Goal: Task Accomplishment & Management: Complete application form

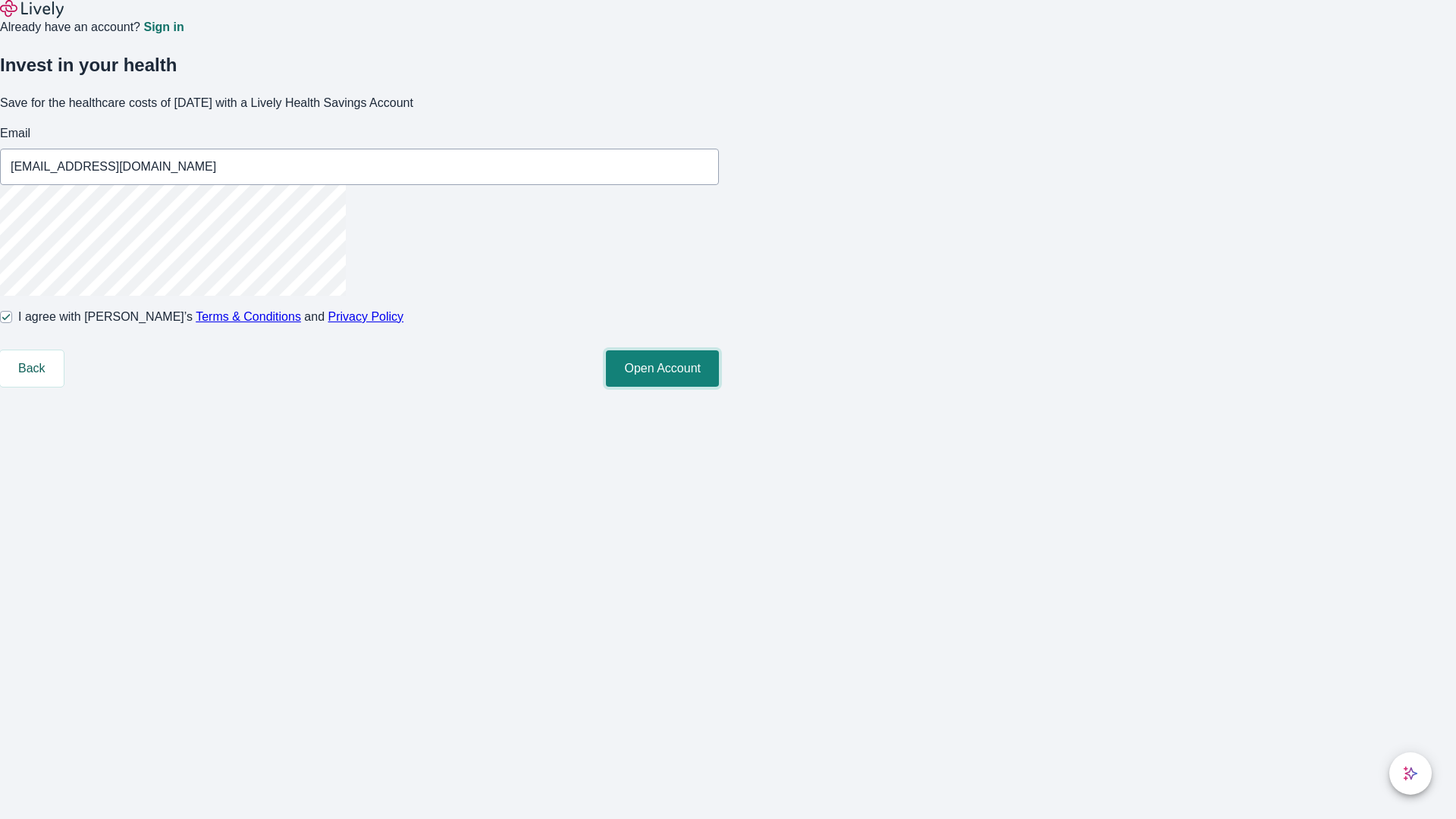
click at [719, 387] on button "Open Account" at bounding box center [662, 368] width 113 height 37
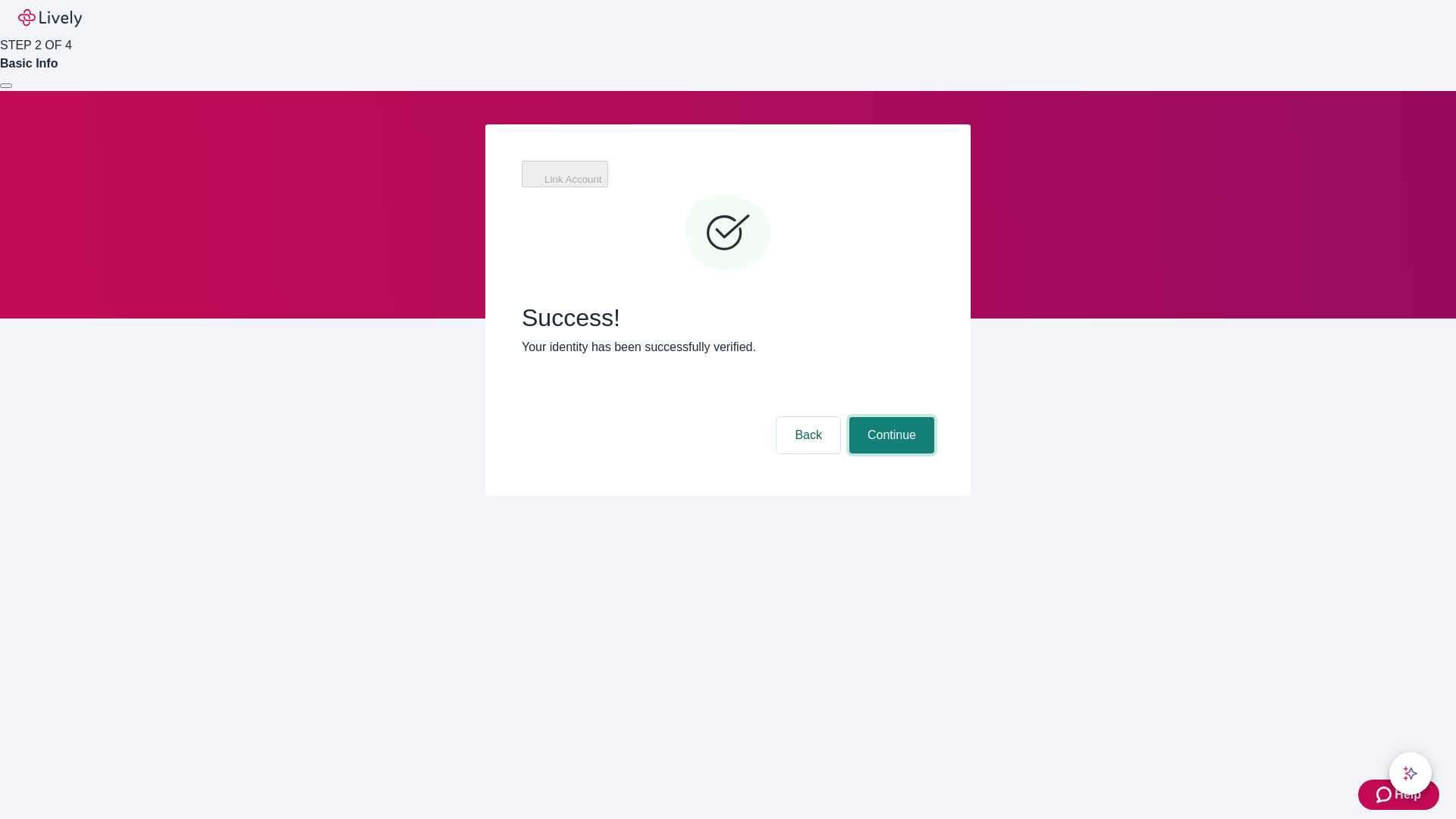
click at [889, 417] on button "Continue" at bounding box center [891, 435] width 85 height 37
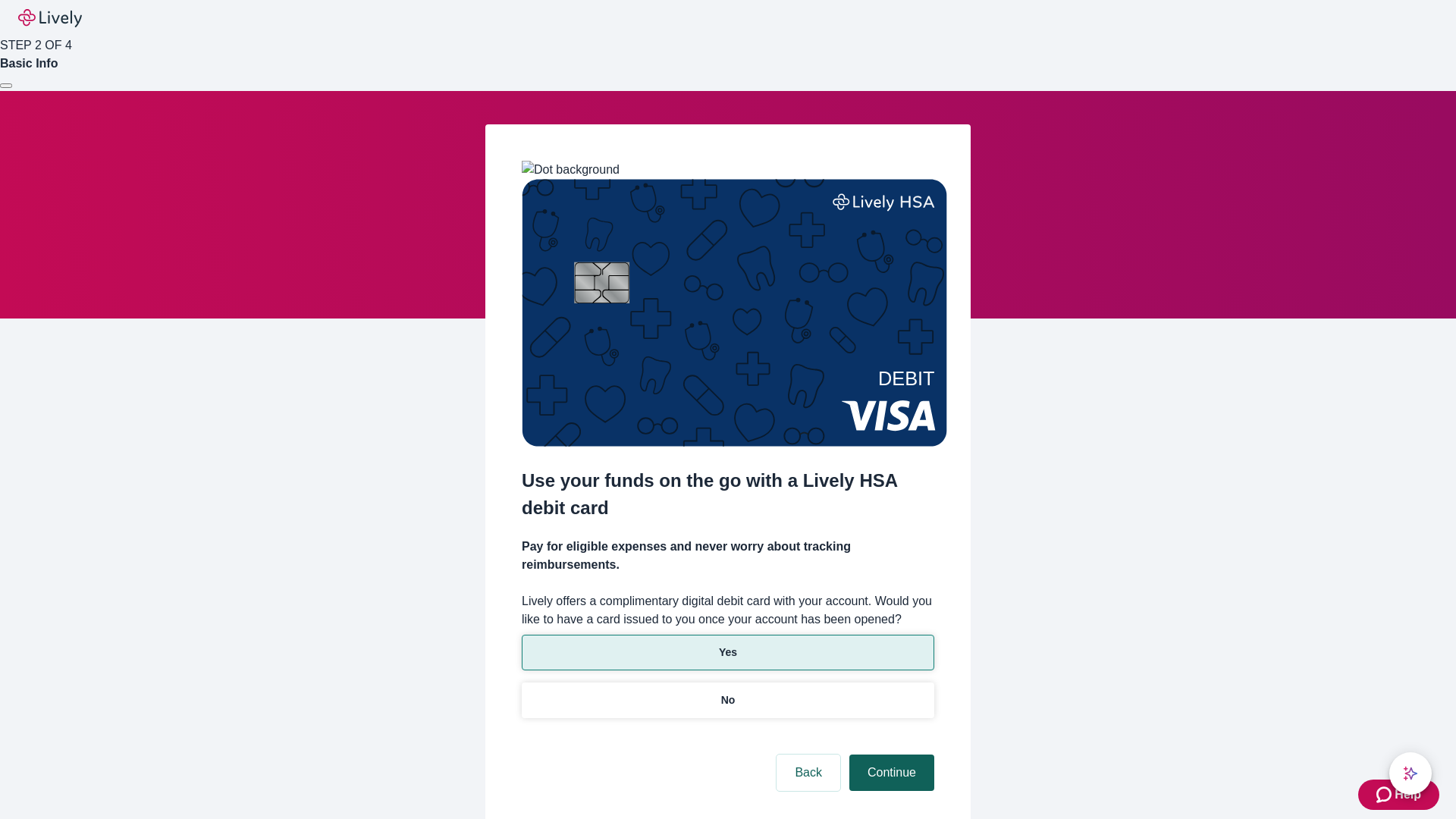
click at [727, 693] on p "No" at bounding box center [728, 701] width 14 height 16
click at [889, 754] on button "Continue" at bounding box center [891, 772] width 85 height 37
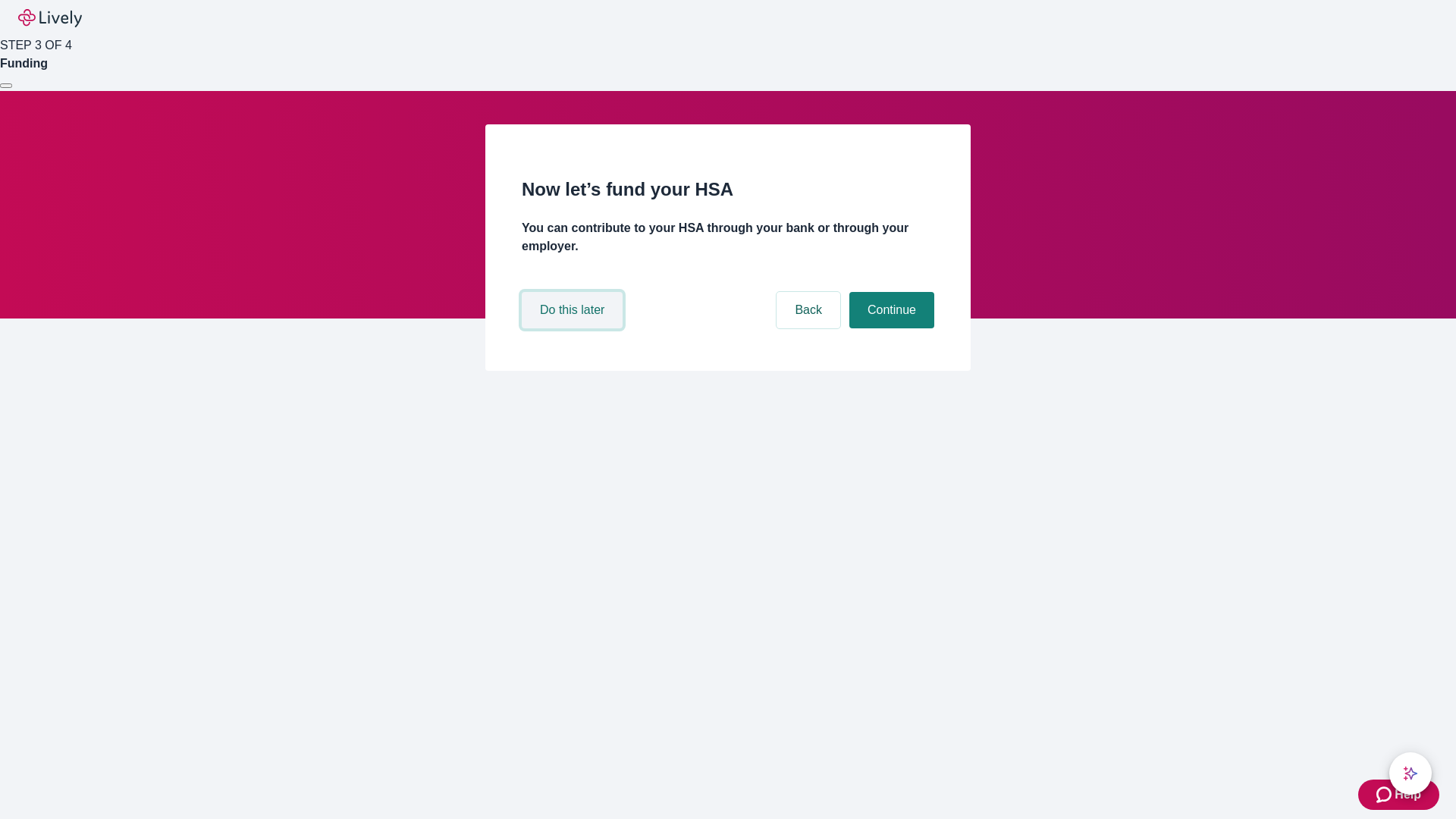
click at [574, 328] on button "Do this later" at bounding box center [571, 309] width 100 height 37
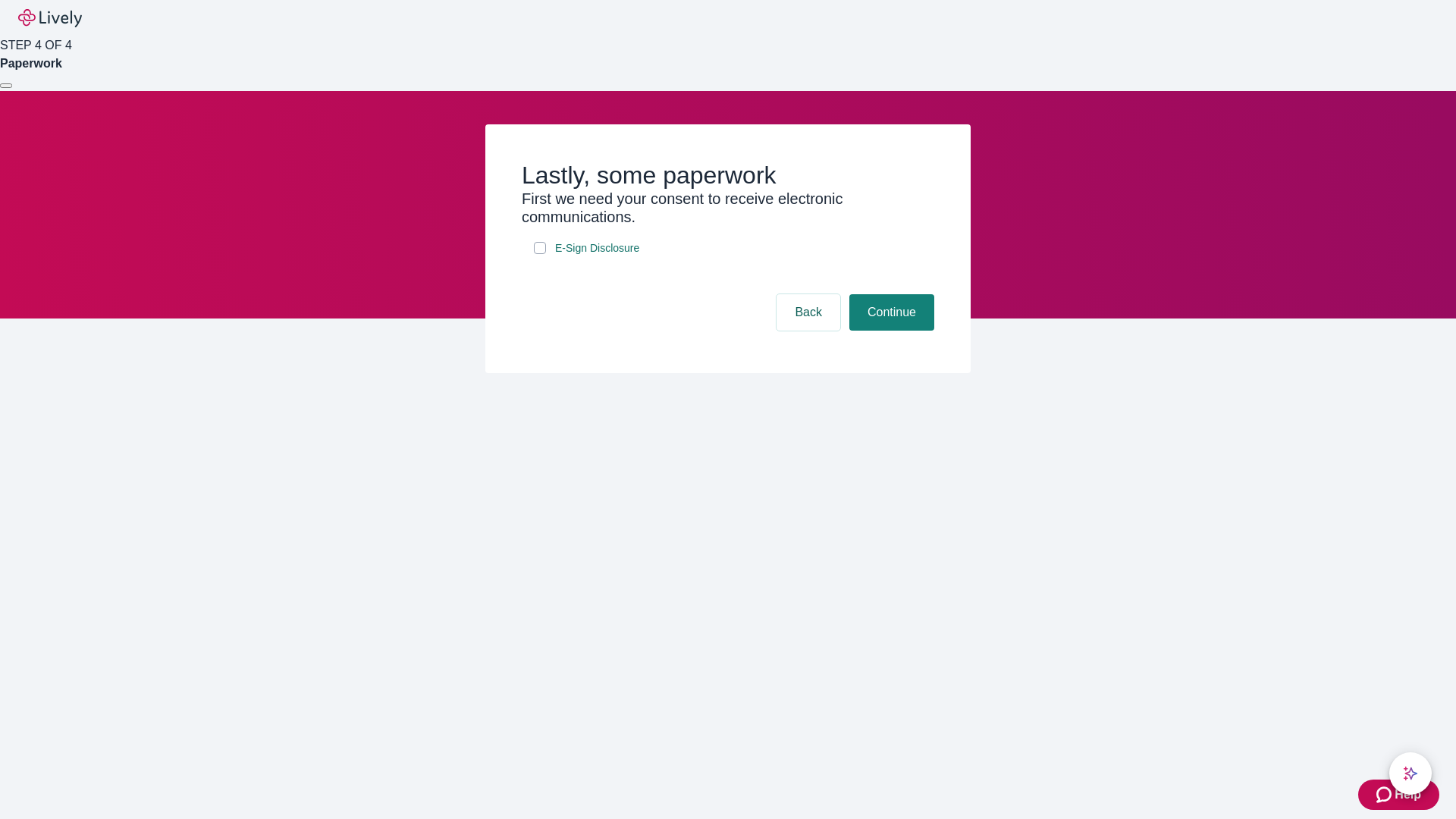
click at [540, 254] on input "E-Sign Disclosure" at bounding box center [540, 248] width 12 height 12
checkbox input "true"
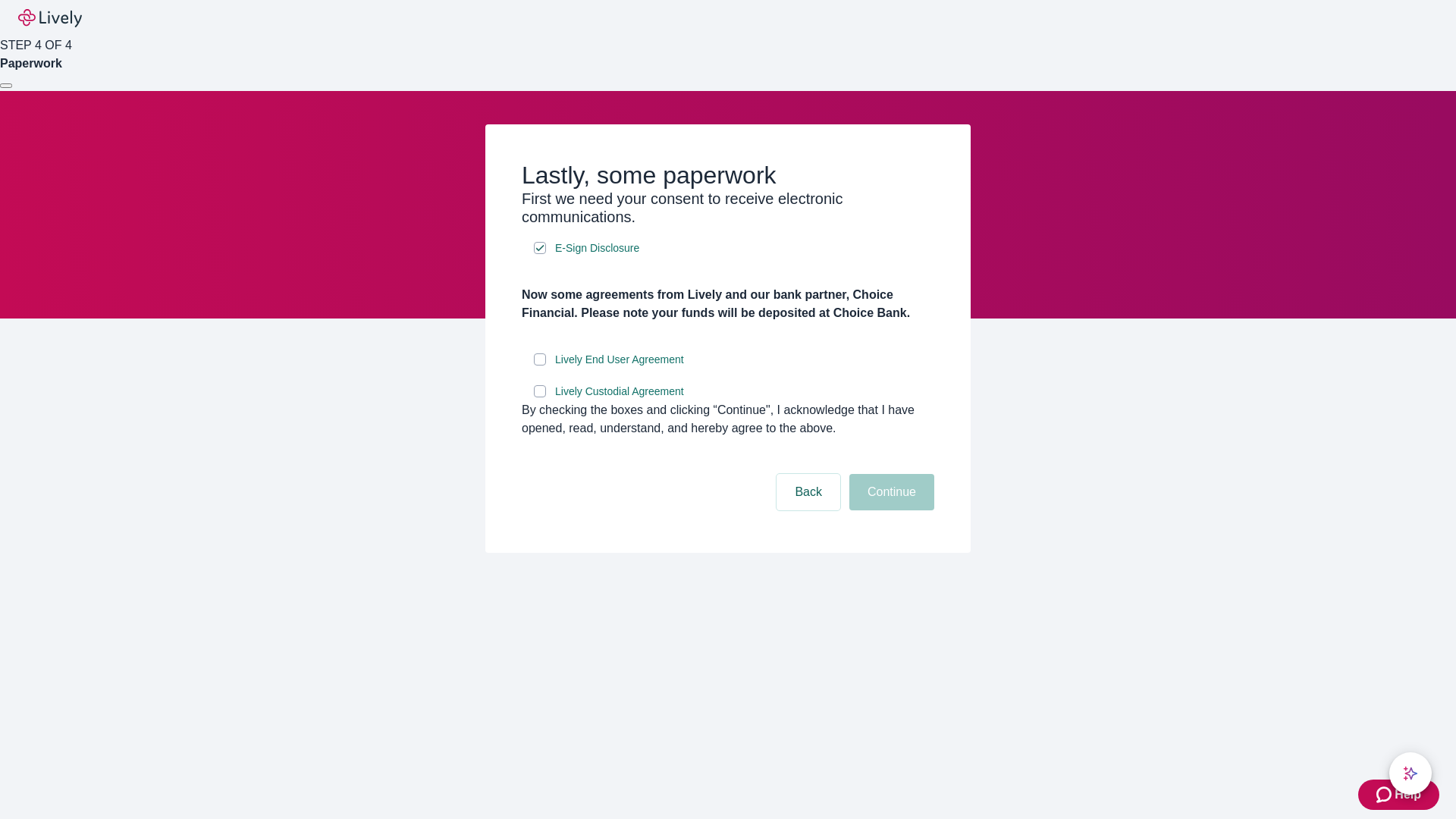
click at [540, 365] on input "Lively End User Agreement" at bounding box center [540, 359] width 12 height 12
checkbox input "true"
click at [540, 397] on input "Lively Custodial Agreement" at bounding box center [540, 391] width 12 height 12
checkbox input "true"
click at [889, 511] on button "Continue" at bounding box center [891, 492] width 85 height 37
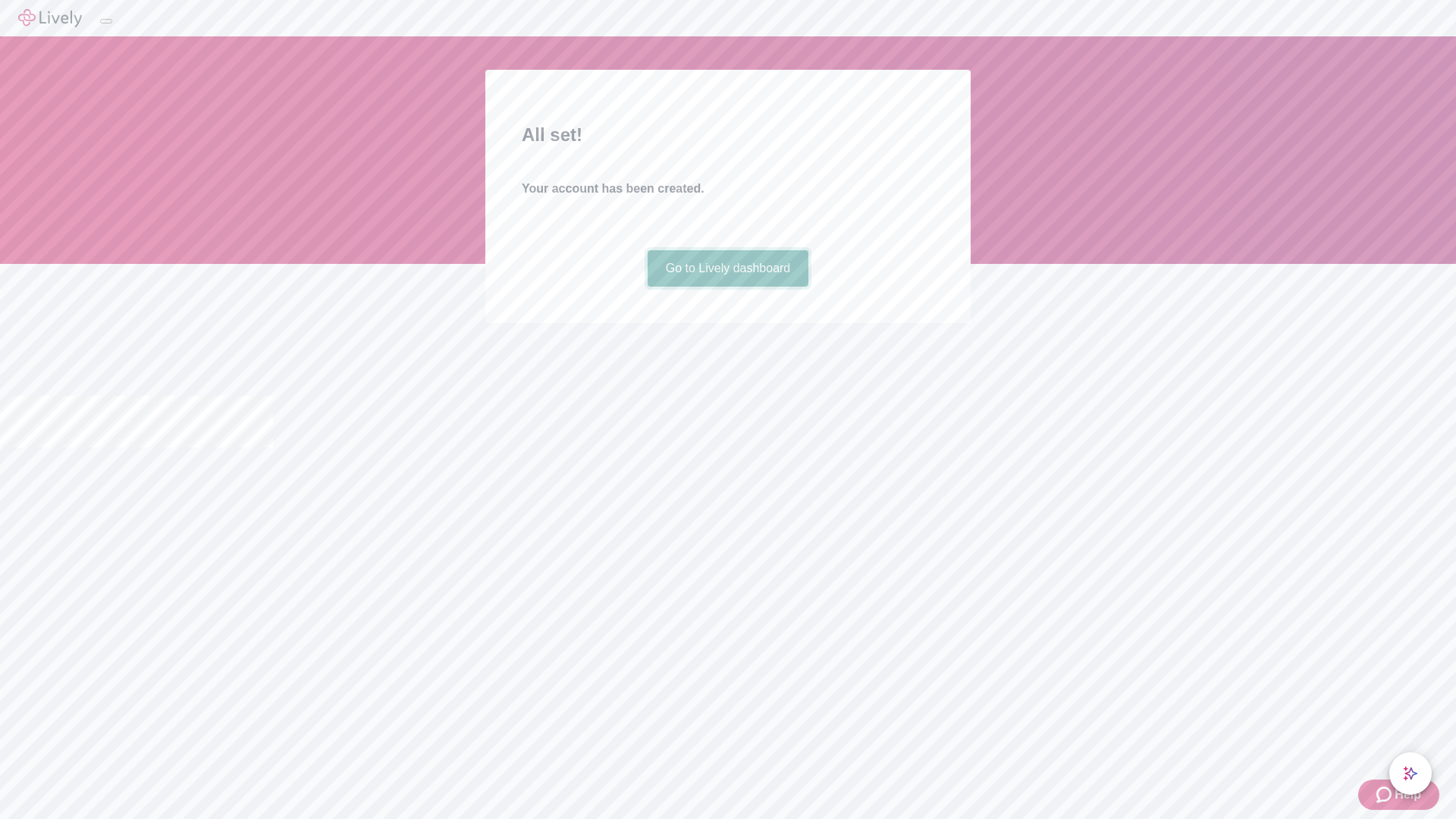
click at [727, 287] on link "Go to Lively dashboard" at bounding box center [728, 269] width 161 height 37
